Goal: Task Accomplishment & Management: Manage account settings

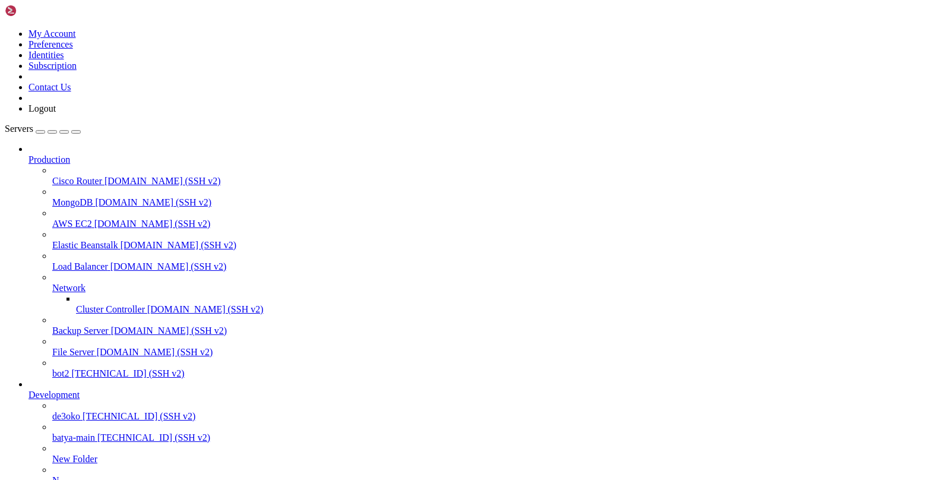
scroll to position [9, 0]
click at [97, 432] on span "[TECHNICAL_ID] (SSH v2)" at bounding box center [153, 437] width 113 height 10
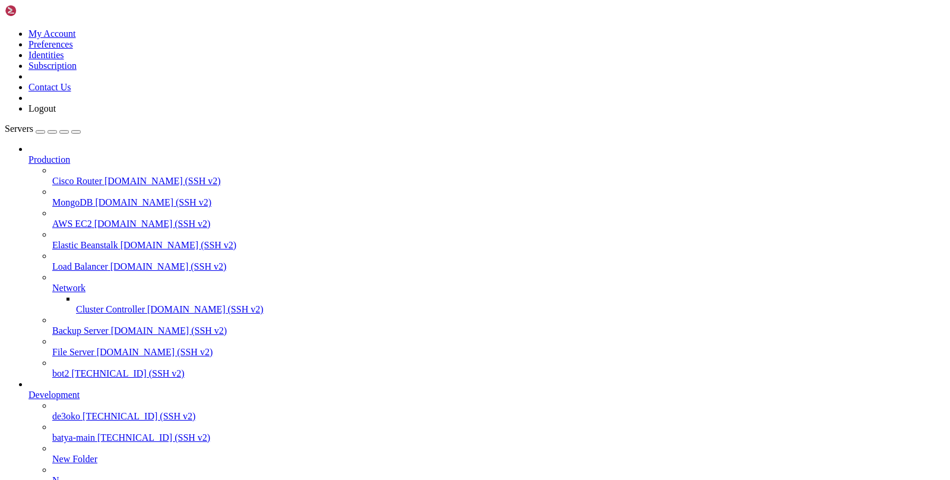
drag, startPoint x: 126, startPoint y: 1228, endPoint x: 48, endPoint y: 1227, distance: 78.4
copy x-row "2987183.vpnbot3"
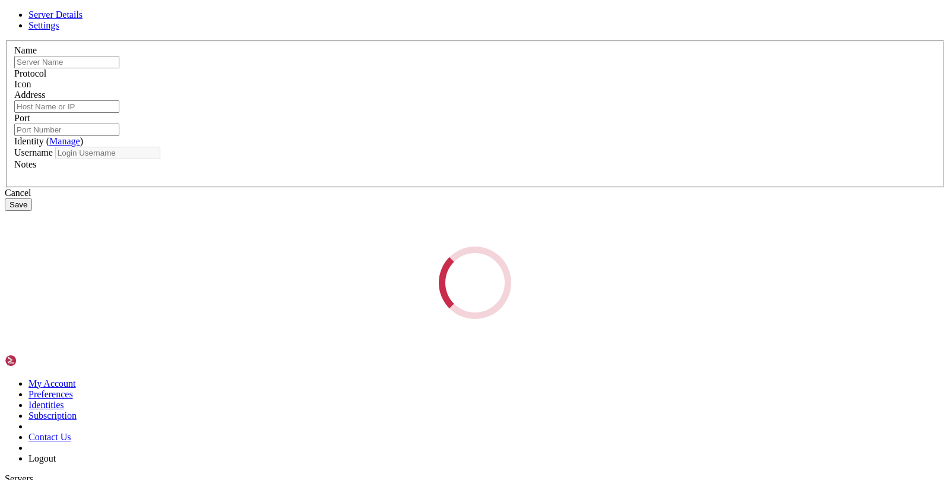
type input "de3oko"
type input "[TECHNICAL_ID]"
type input "22"
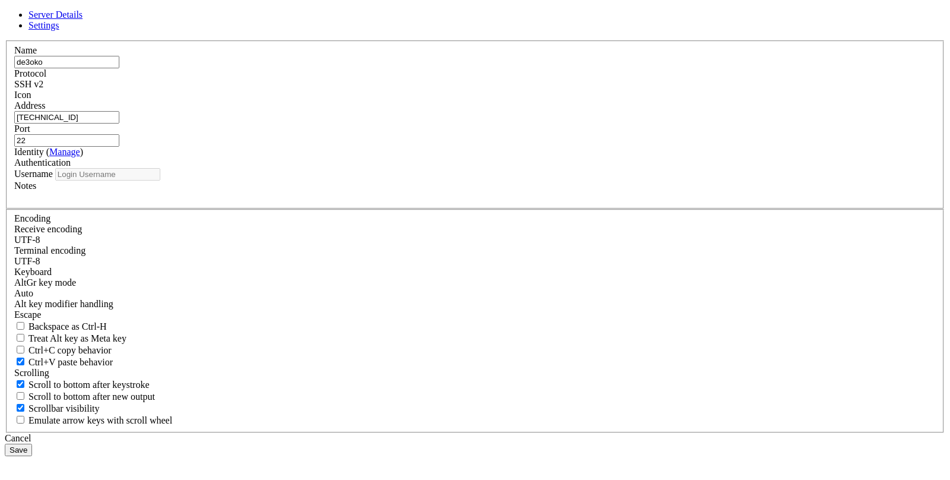
type input "root"
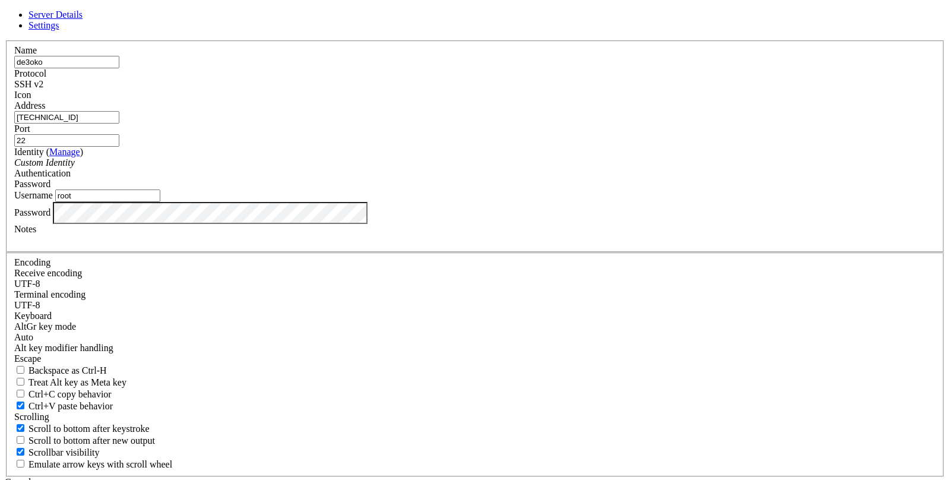
click at [119, 123] on input "[TECHNICAL_ID]" at bounding box center [66, 117] width 105 height 12
paste input "[TECHNICAL_ID]"
type input "[TECHNICAL_ID]"
